Goal: Task Accomplishment & Management: Complete application form

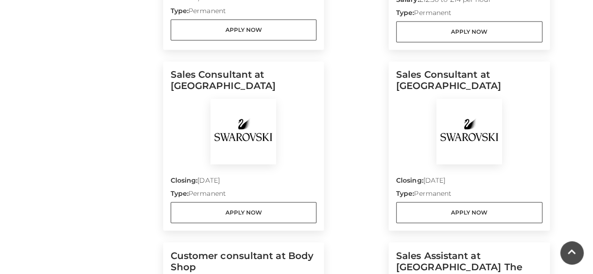
scroll to position [667, 0]
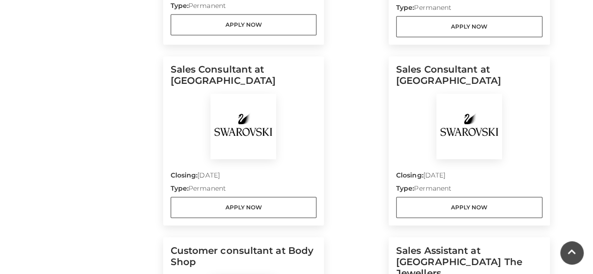
click at [592, 141] on html "Skip to Navigation Skip to Content Toggle navigation .st5{fill:none;stroke:#FFF…" at bounding box center [296, 31] width 593 height 1397
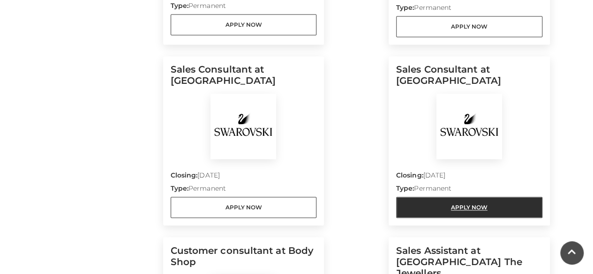
click at [463, 205] on link "Apply Now" at bounding box center [469, 207] width 146 height 21
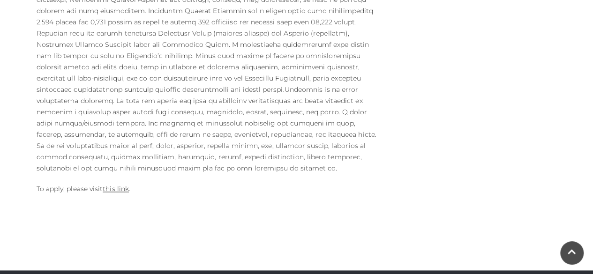
scroll to position [580, 0]
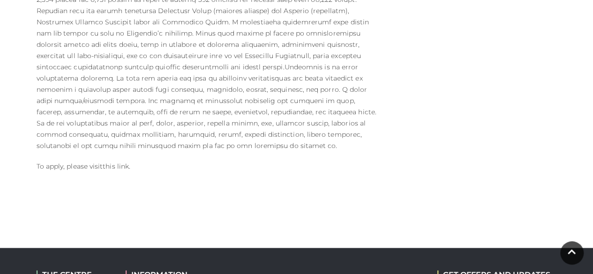
click at [117, 162] on link "this link" at bounding box center [116, 166] width 26 height 8
